Goal: Transaction & Acquisition: Book appointment/travel/reservation

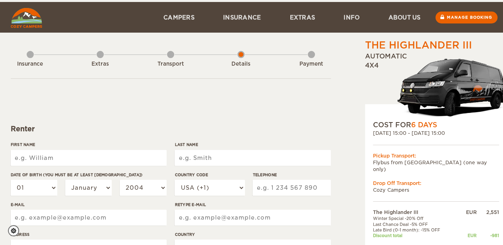
scroll to position [15, 0]
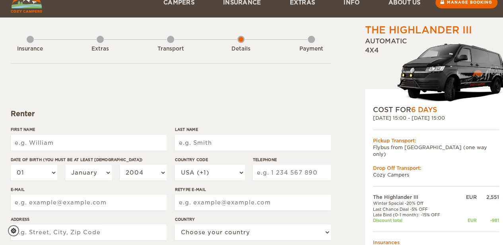
click at [107, 138] on input "First Name" at bounding box center [89, 143] width 156 height 16
type input "Arulprakash"
click at [212, 147] on input "Last Name" at bounding box center [253, 143] width 156 height 16
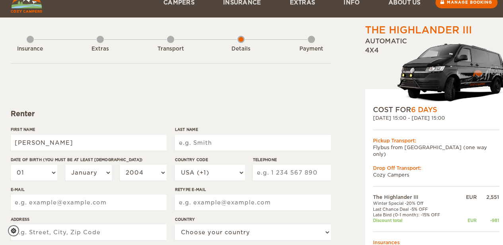
click at [212, 147] on input "Last Name" at bounding box center [253, 143] width 156 height 16
type input "Dhanapal"
click at [36, 168] on select "01 02 03 04 05 06 07 08 09 10 11 12 13 14 15 16 17 18 19 20 21 22 23 24 25 26 2…" at bounding box center [34, 173] width 47 height 16
select select "19"
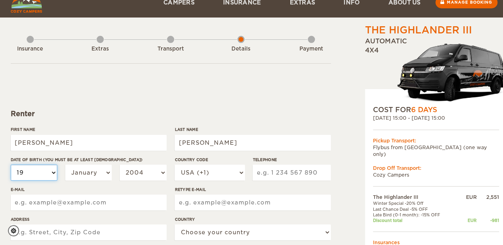
click at [11, 165] on select "01 02 03 04 05 06 07 08 09 10 11 12 13 14 15 16 17 18 19 20 21 22 23 24 25 26 2…" at bounding box center [34, 173] width 47 height 16
select select "19"
click at [82, 175] on select "January February March April May June July August September October November De…" at bounding box center [88, 173] width 47 height 16
select select "06"
click at [65, 165] on select "January February March April May June July August September October November De…" at bounding box center [88, 173] width 47 height 16
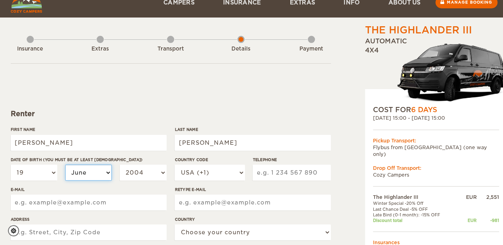
select select "06"
drag, startPoint x: 143, startPoint y: 185, endPoint x: 139, endPoint y: 176, distance: 9.6
click at [139, 176] on div "01 02 03 04 05 06 07 08 09 10 11 12 13 14 15 16 17 18 19 20 21 22 23 24 25 26 2…" at bounding box center [89, 176] width 156 height 22
click at [139, 176] on select "2004 2003 2002 2001 2000 1999 1998 1997 1996 1995 1994 1993 1992 1991 1990 1989…" at bounding box center [143, 173] width 47 height 16
select select "1992"
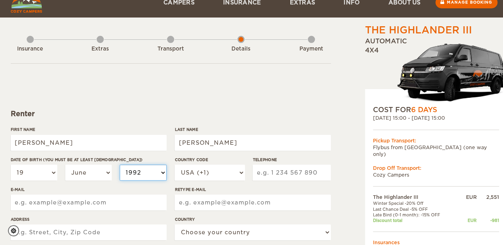
click at [120, 165] on select "2004 2003 2002 2001 2000 1999 1998 1997 1996 1995 1994 1993 1992 1991 1990 1989…" at bounding box center [143, 173] width 47 height 16
select select "1992"
click at [207, 168] on select "USA (+1) UK (+44) Germany (+49) Algeria (+213) Andorra (+376) Angola (+244) Ang…" at bounding box center [210, 173] width 70 height 16
select select "31"
click at [175, 165] on select "USA (+1) UK (+44) Germany (+49) Algeria (+213) Andorra (+376) Angola (+244) Ang…" at bounding box center [210, 173] width 70 height 16
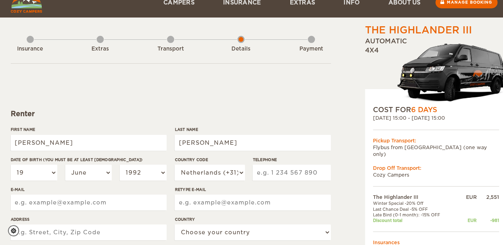
click at [272, 179] on input "Telephone" at bounding box center [292, 173] width 78 height 16
type input "687371835"
click at [142, 202] on input "E-mail" at bounding box center [89, 203] width 156 height 16
type input "arulprakashdhanapal@ymail.com"
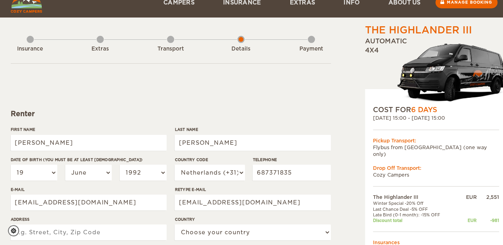
type input "28 Grasmier"
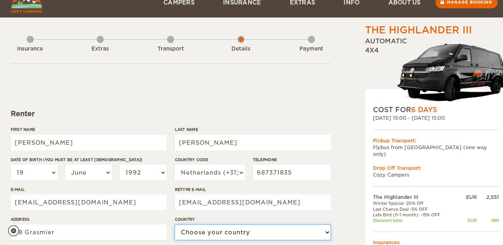
select select "145"
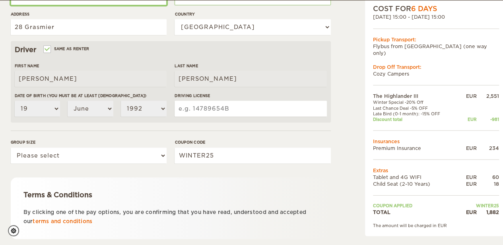
scroll to position [222, 0]
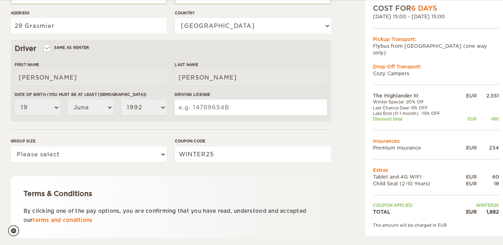
click at [205, 116] on div "Driving License" at bounding box center [251, 107] width 152 height 30
click at [205, 112] on input "Driving License" at bounding box center [251, 107] width 152 height 16
type input "5906647901"
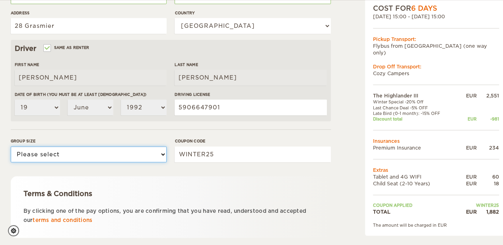
click at [162, 151] on select "Please select 1 2 3" at bounding box center [89, 154] width 156 height 16
select select "3"
click at [11, 146] on select "Please select 1 2 3" at bounding box center [89, 154] width 156 height 16
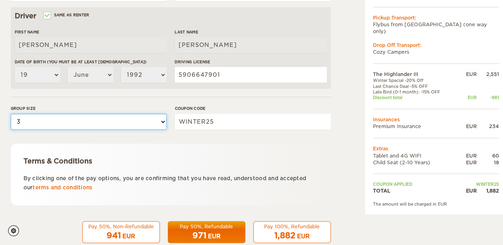
scroll to position [272, 0]
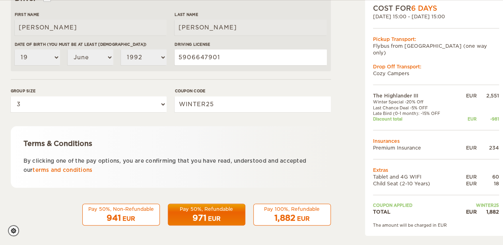
click at [281, 218] on span "1,882" at bounding box center [285, 218] width 21 height 10
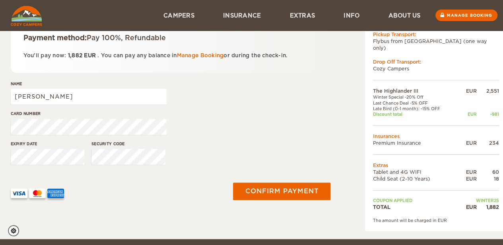
scroll to position [101, 0]
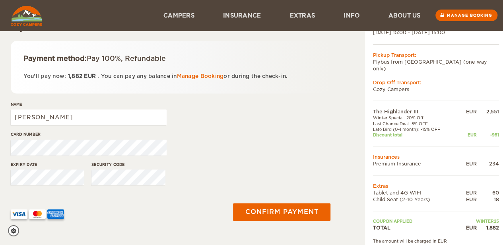
click at [206, 141] on div "Card number" at bounding box center [171, 146] width 320 height 30
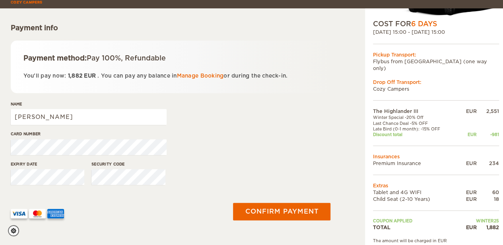
scroll to position [110, 0]
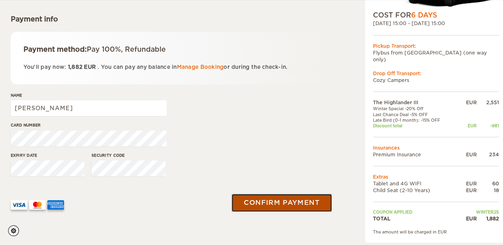
click at [246, 205] on button "Confirm payment" at bounding box center [282, 203] width 100 height 18
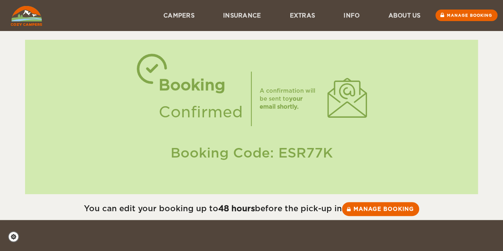
click at [298, 156] on div "Booking Code: ESR77K" at bounding box center [251, 153] width 437 height 19
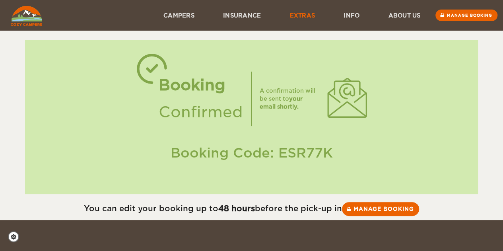
click at [296, 17] on link "Extras" at bounding box center [302, 15] width 54 height 31
